Goal: Navigation & Orientation: Find specific page/section

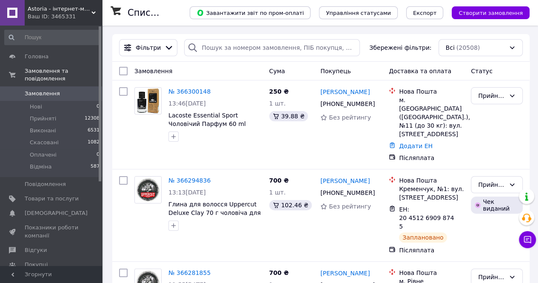
click at [73, 13] on div "Ваш ID: 3465331" at bounding box center [65, 17] width 74 height 8
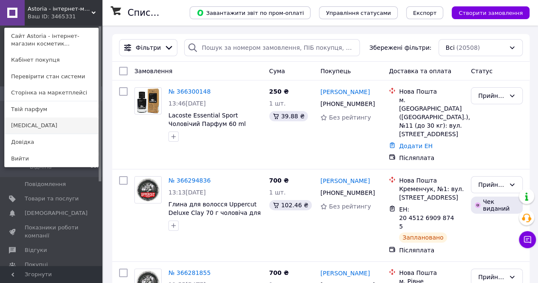
click at [70, 120] on link "[MEDICAL_DATA]" at bounding box center [52, 125] width 94 height 16
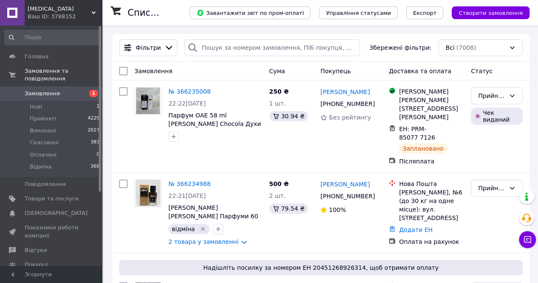
click at [83, 10] on span "[MEDICAL_DATA]" at bounding box center [60, 9] width 64 height 8
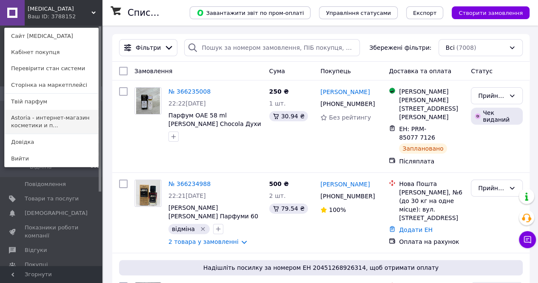
click at [70, 110] on link "Astoria - интернет-магазин косметики и п..." at bounding box center [52, 122] width 94 height 24
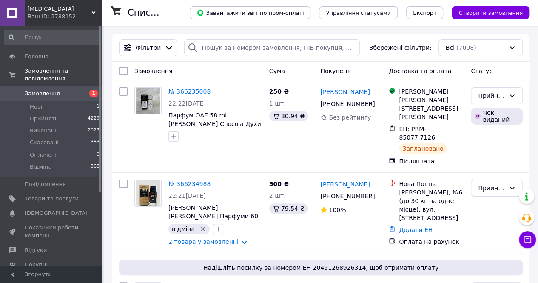
click at [78, 13] on div "Ваш ID: 3788152" at bounding box center [65, 17] width 74 height 8
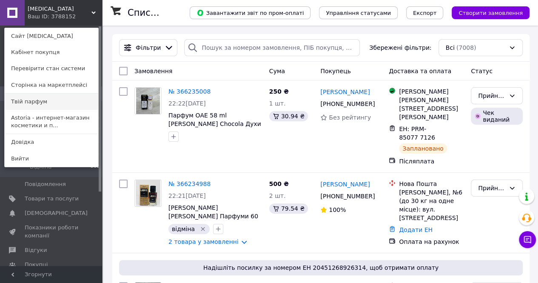
click at [51, 106] on link "Твій парфум" at bounding box center [52, 102] width 94 height 16
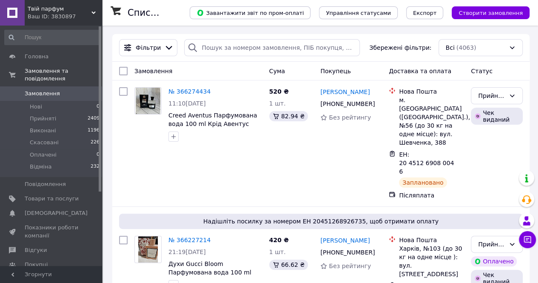
click at [74, 6] on span "Твій парфум" at bounding box center [60, 9] width 64 height 8
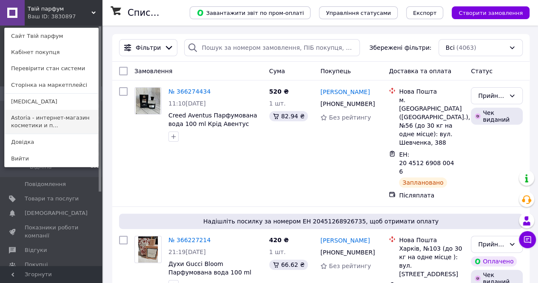
click at [73, 127] on link "Astoria - интернет-магазин косметики и п..." at bounding box center [52, 122] width 94 height 24
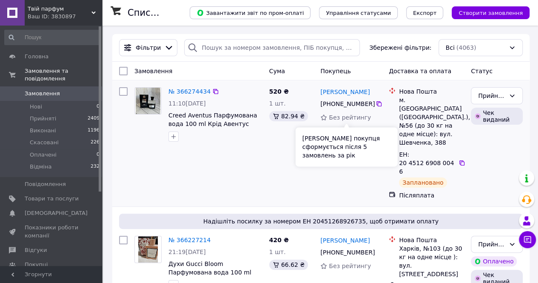
scroll to position [213, 0]
